Goal: Find specific page/section: Find specific page/section

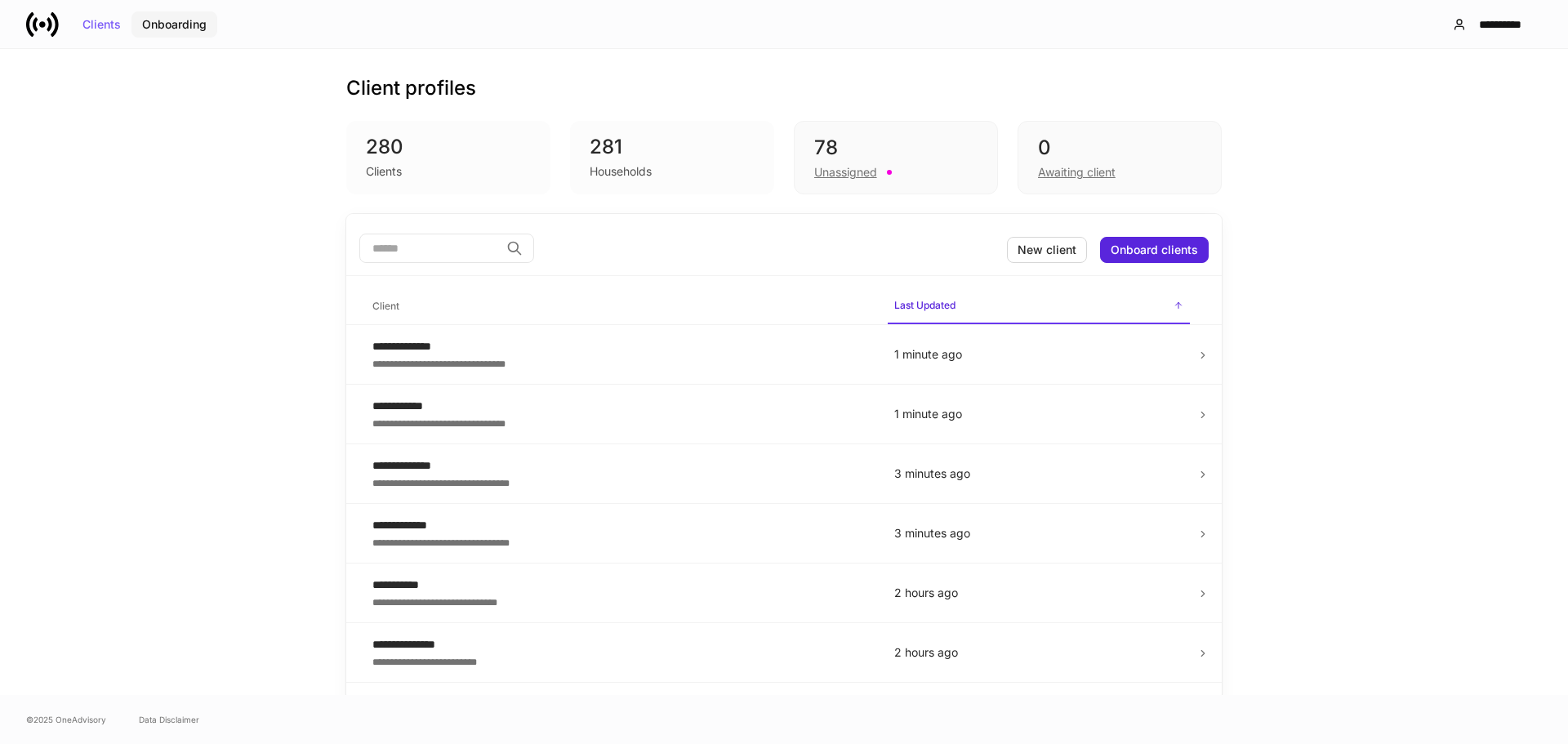
click at [163, 25] on div "Onboarding" at bounding box center [174, 25] width 65 height 12
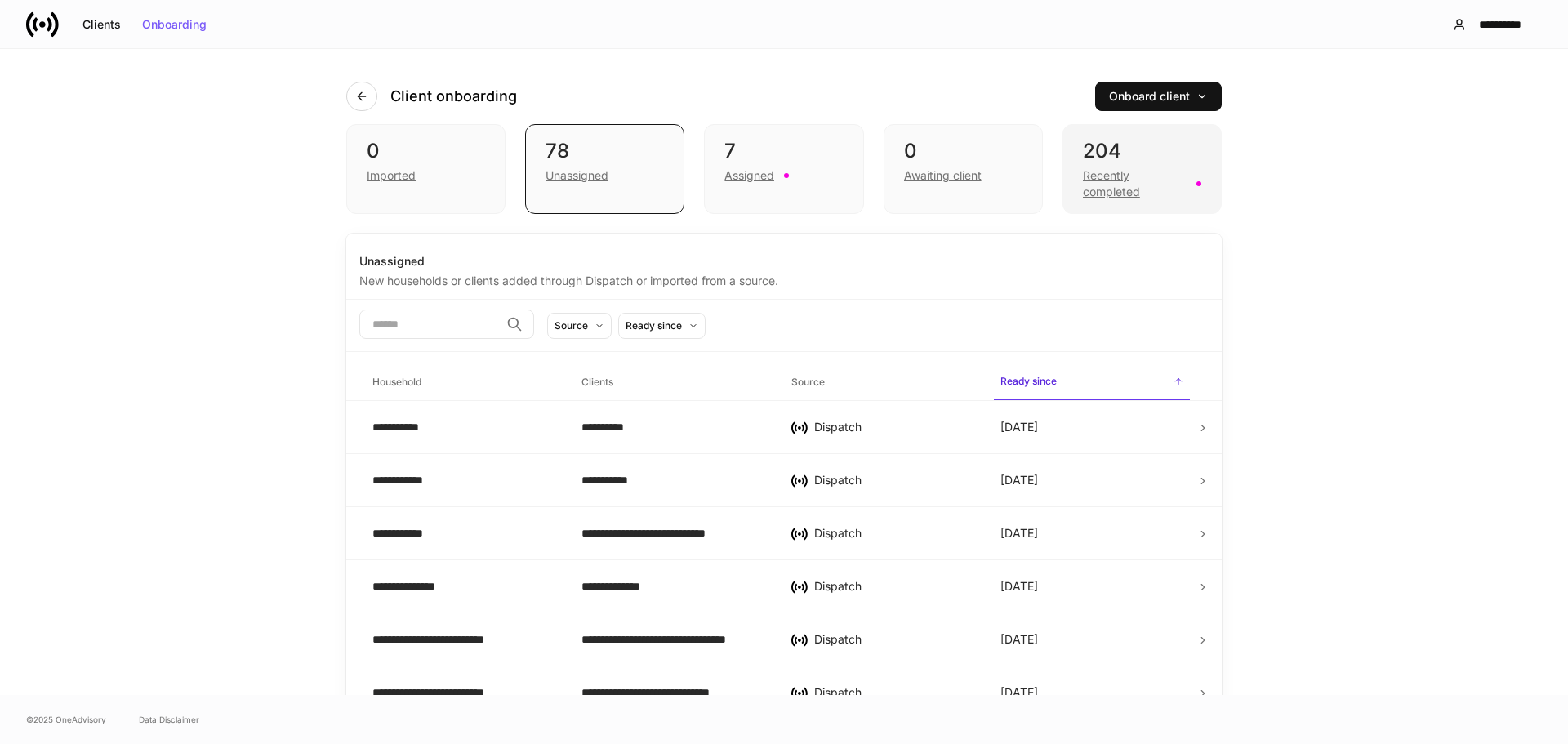
click at [1100, 182] on div "Recently completed" at bounding box center [1134, 183] width 103 height 32
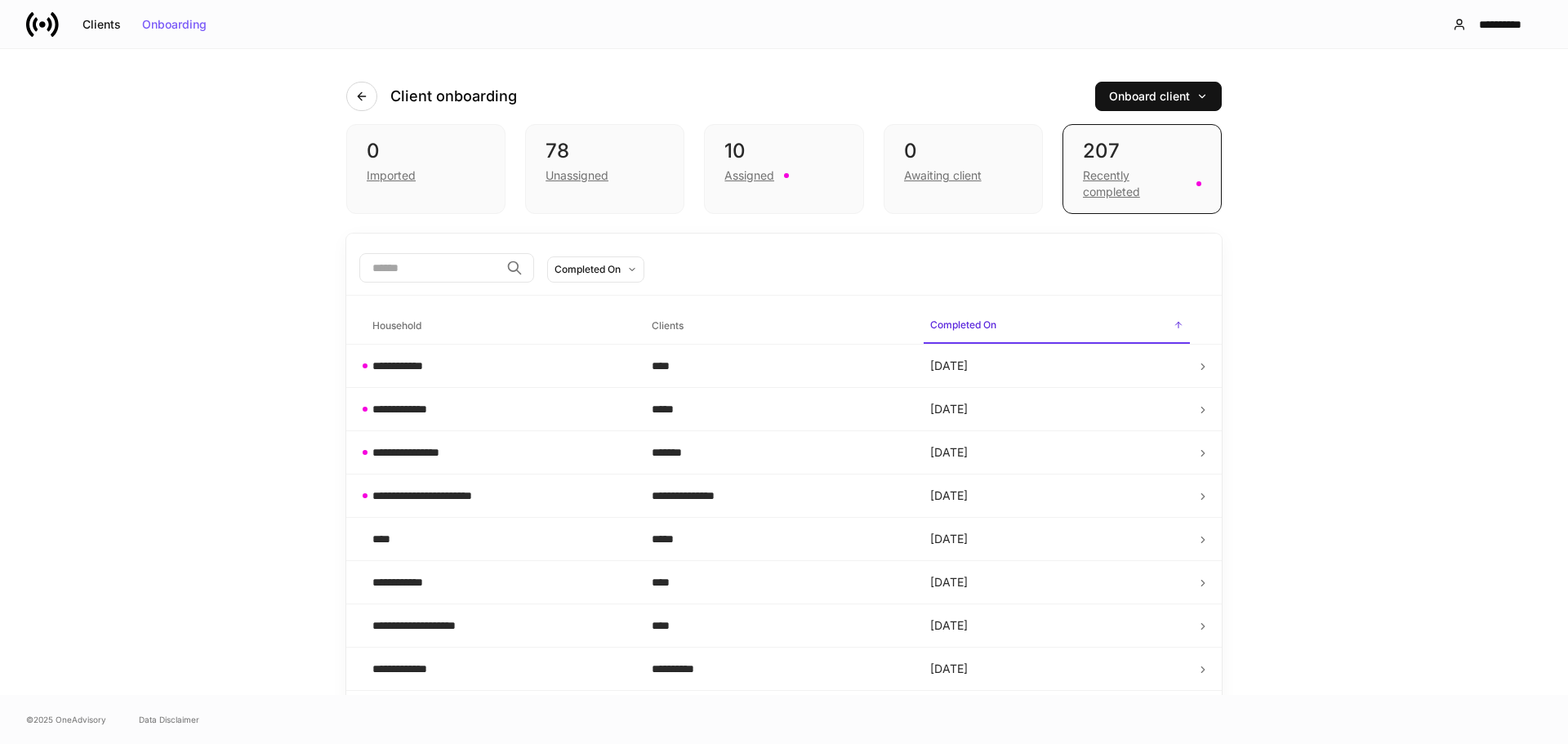
click at [422, 264] on input "search" at bounding box center [429, 268] width 141 height 30
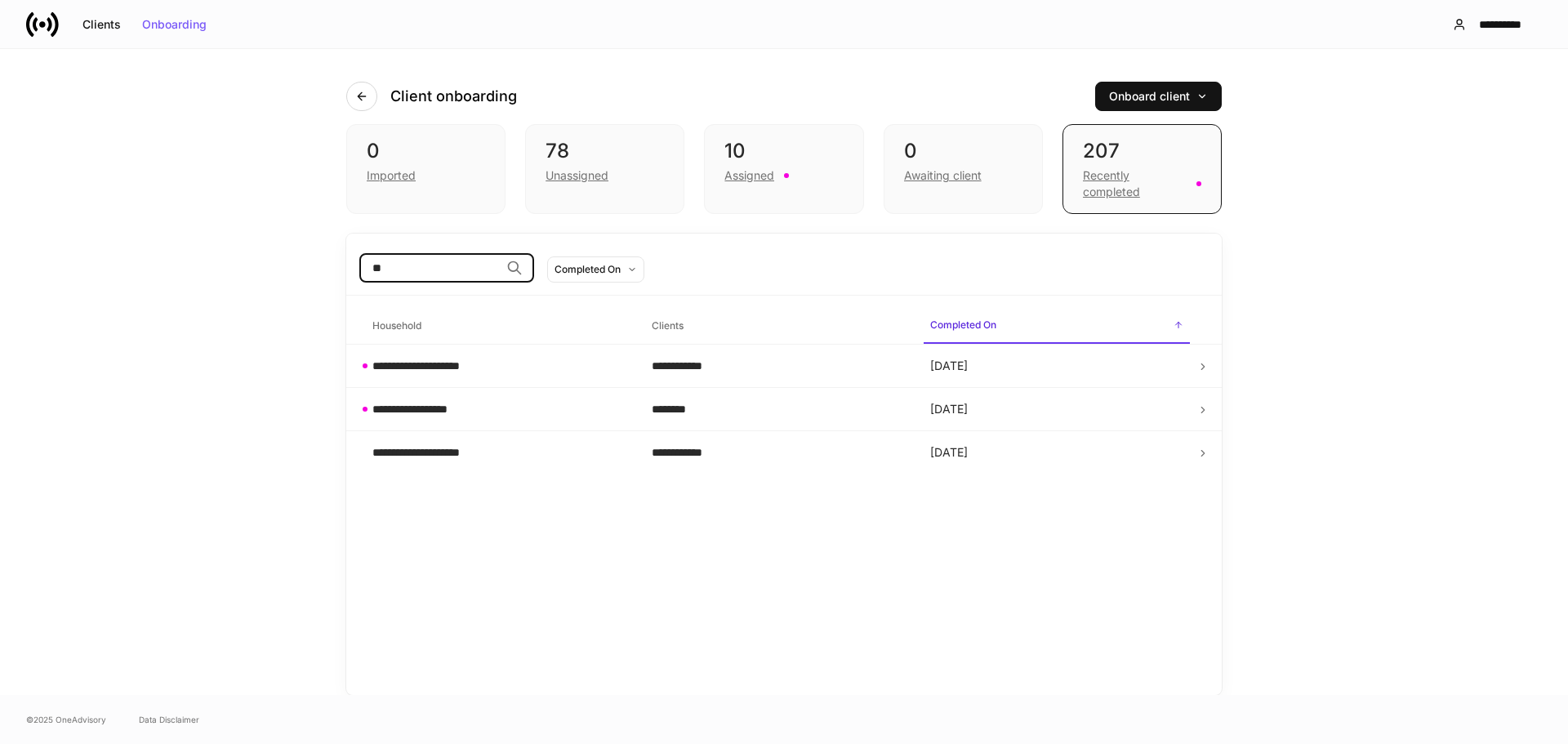
type input "*"
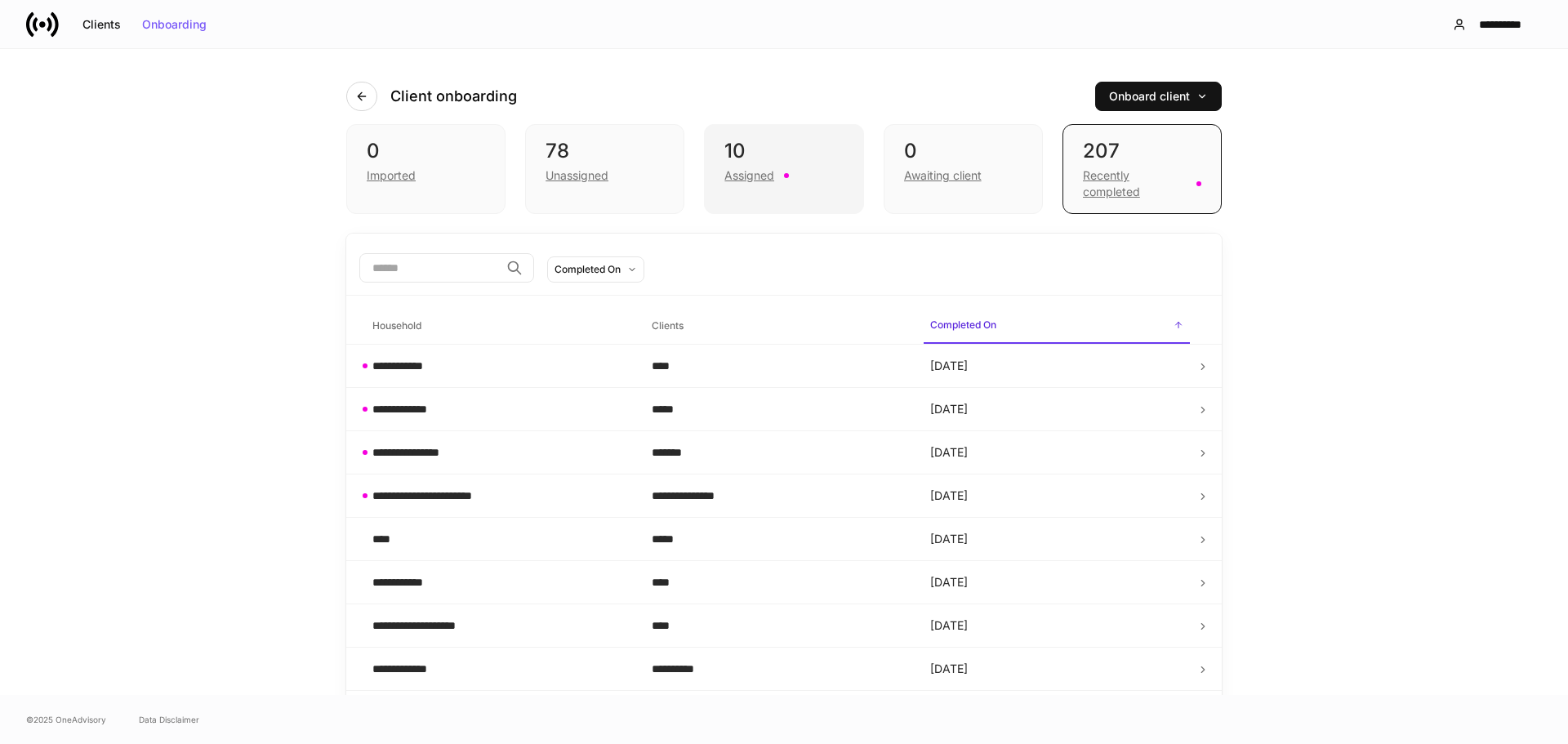
click at [731, 181] on div "Assigned" at bounding box center [749, 175] width 50 height 17
